Goal: Ask a question

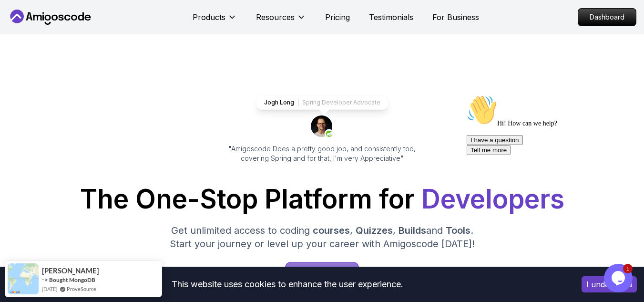
click at [615, 277] on icon "Chat widget" at bounding box center [617, 278] width 13 height 14
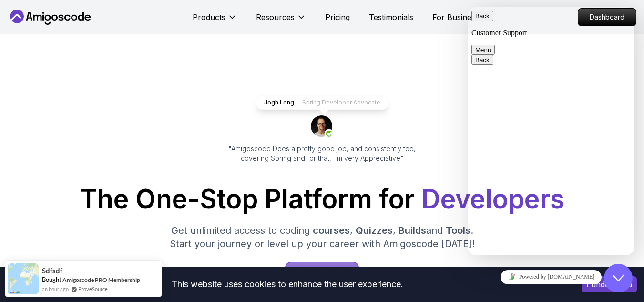
click at [467, 7] on textarea at bounding box center [467, 7] width 0 height 0
type textarea "hello"
type textarea "my name is [PERSON_NAME]"
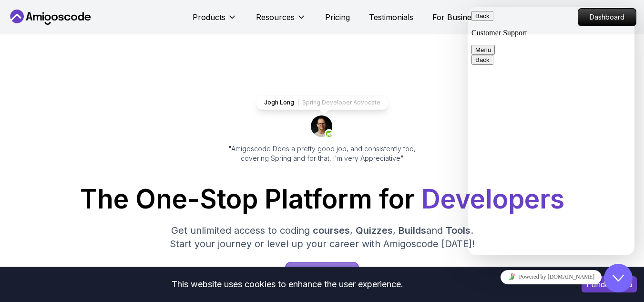
click at [467, 7] on textarea "I bought o course but whith that new" at bounding box center [467, 7] width 0 height 0
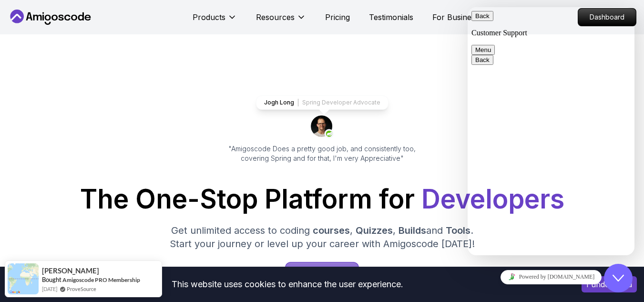
click at [467, 7] on div "I bought o course but whith that new Rate this chat Insert emoji Send" at bounding box center [467, 7] width 0 height 0
click at [467, 7] on textarea "I bought o course but whith that new" at bounding box center [467, 7] width 0 height 0
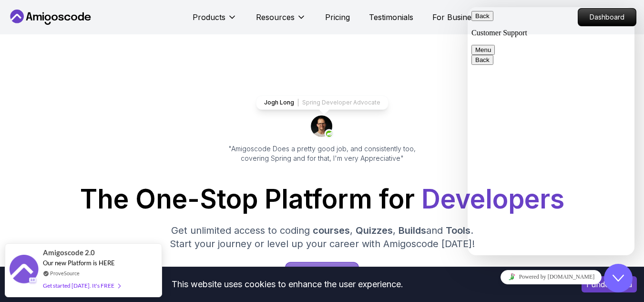
type textarea "I bought o course but whith that new web page it is not here"
